Goal: Task Accomplishment & Management: Manage account settings

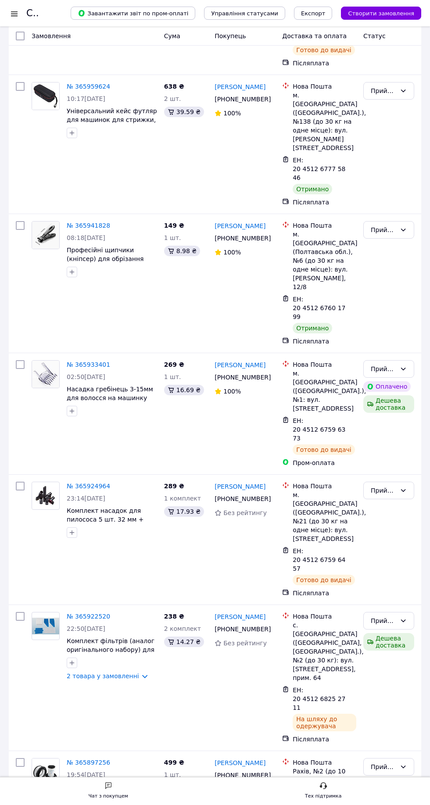
scroll to position [5282, 0]
click at [386, 252] on li "Виконано" at bounding box center [388, 253] width 50 height 16
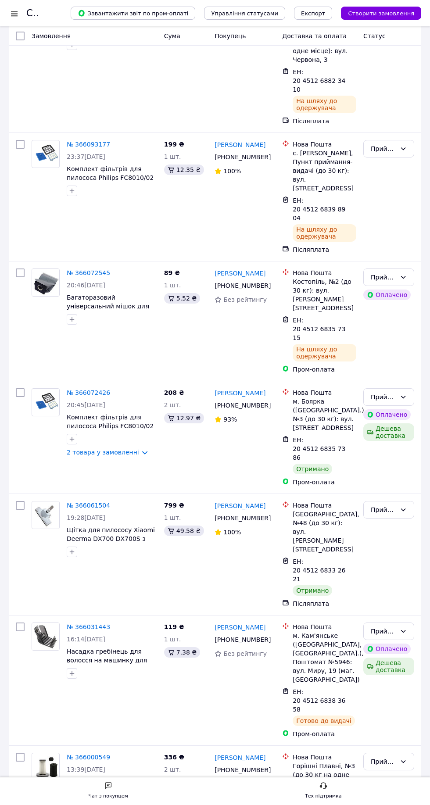
scroll to position [4490, 0]
click at [401, 412] on li "Виконано" at bounding box center [388, 406] width 50 height 16
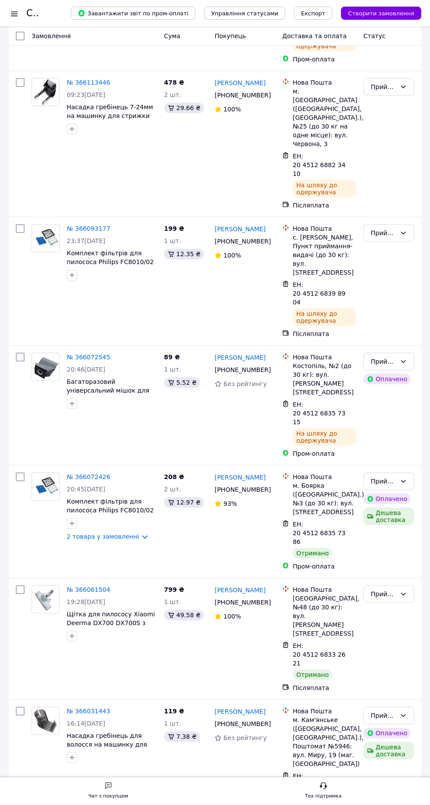
scroll to position [4398, 0]
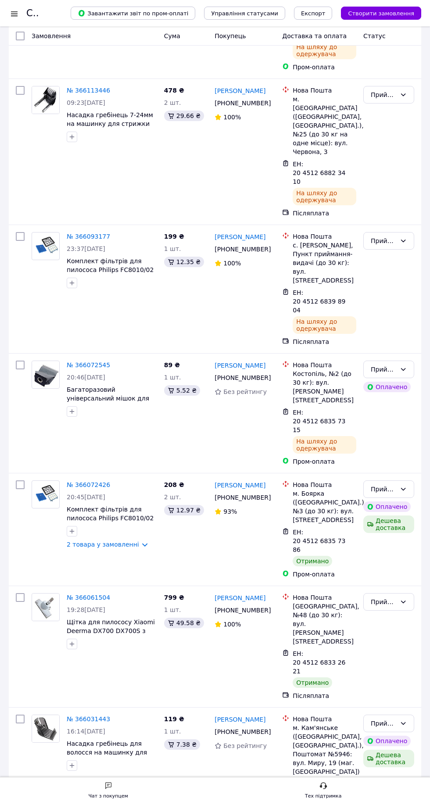
click at [400, 389] on li "Виконано" at bounding box center [388, 385] width 50 height 16
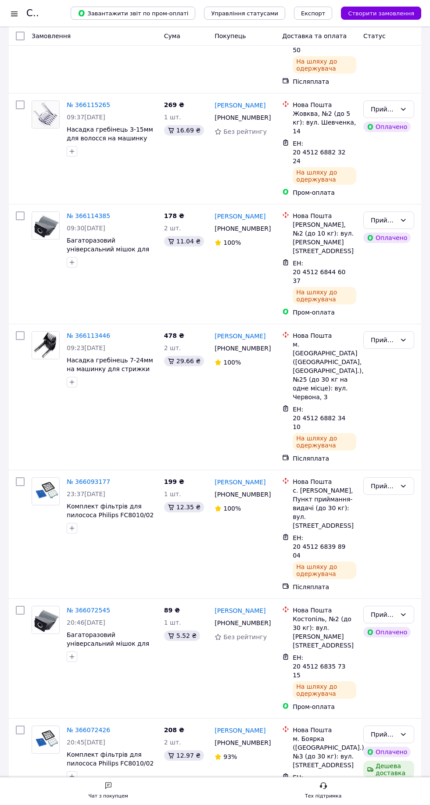
scroll to position [4147, 0]
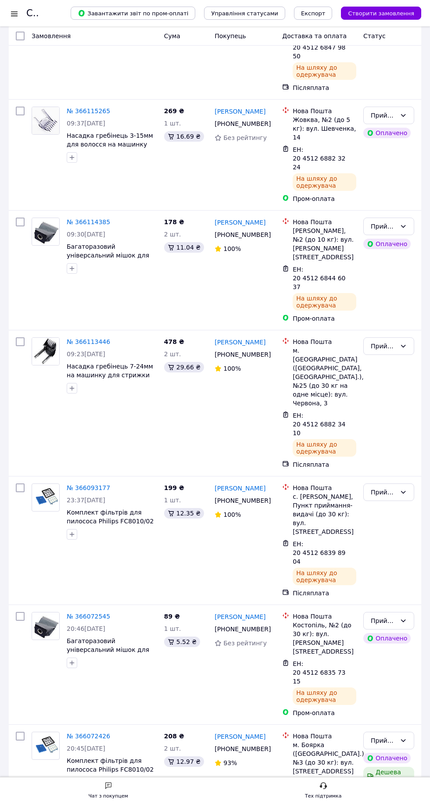
click at [392, 312] on li "Виконано" at bounding box center [388, 307] width 50 height 16
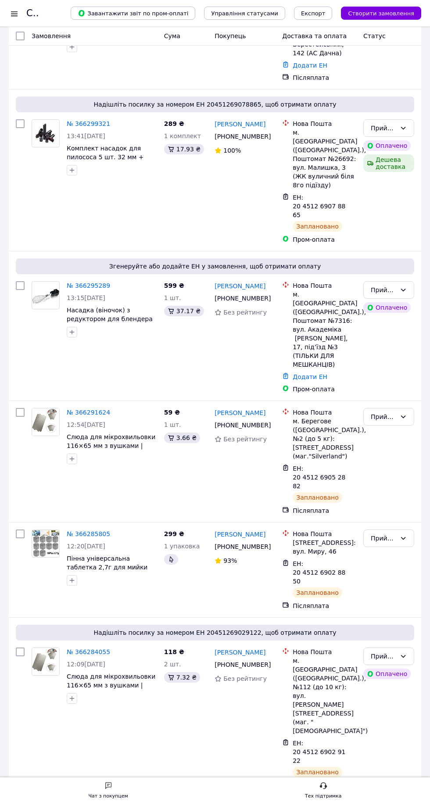
scroll to position [0, 0]
